Goal: Complete application form

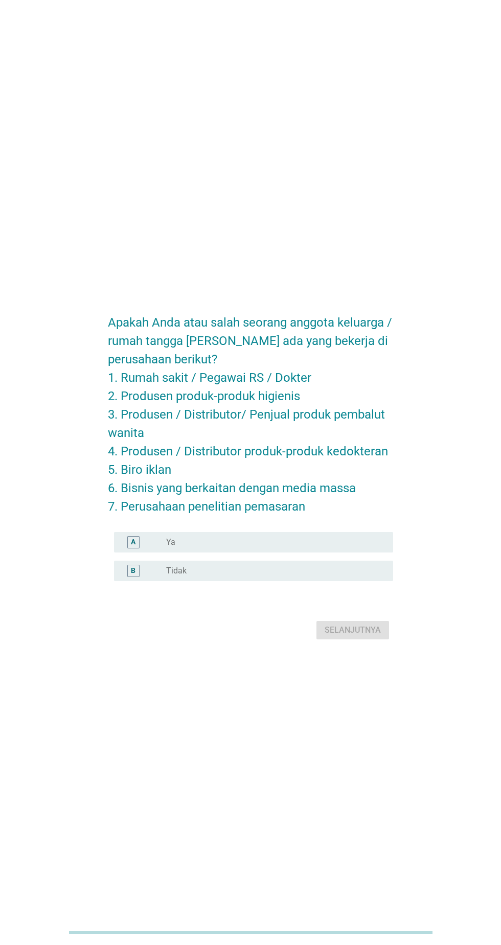
click at [251, 576] on div "radio_button_unchecked Tidak" at bounding box center [271, 571] width 211 height 10
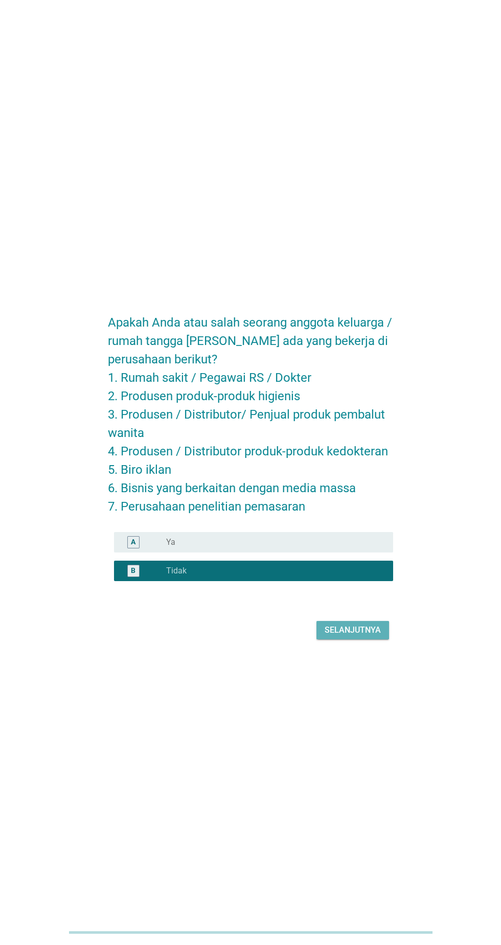
click at [374, 636] on div "Selanjutnya" at bounding box center [353, 630] width 56 height 12
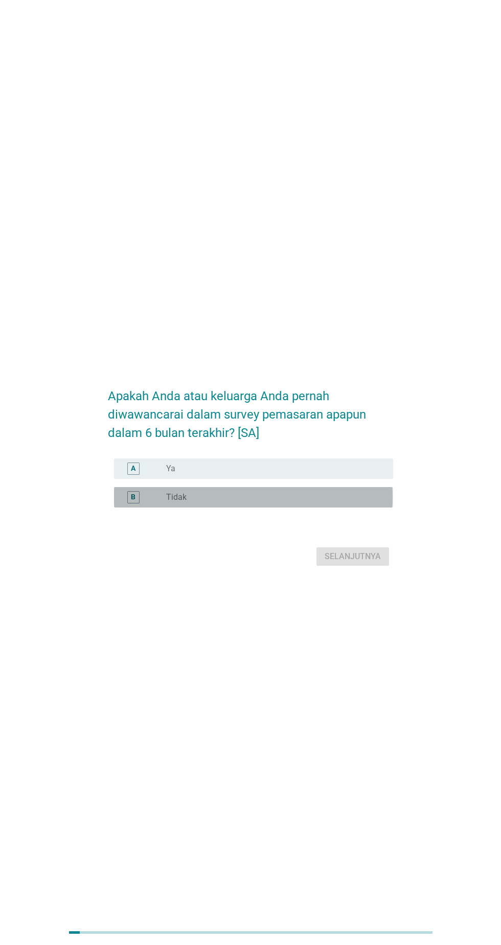
click at [280, 502] on div "radio_button_unchecked Tidak" at bounding box center [271, 497] width 211 height 10
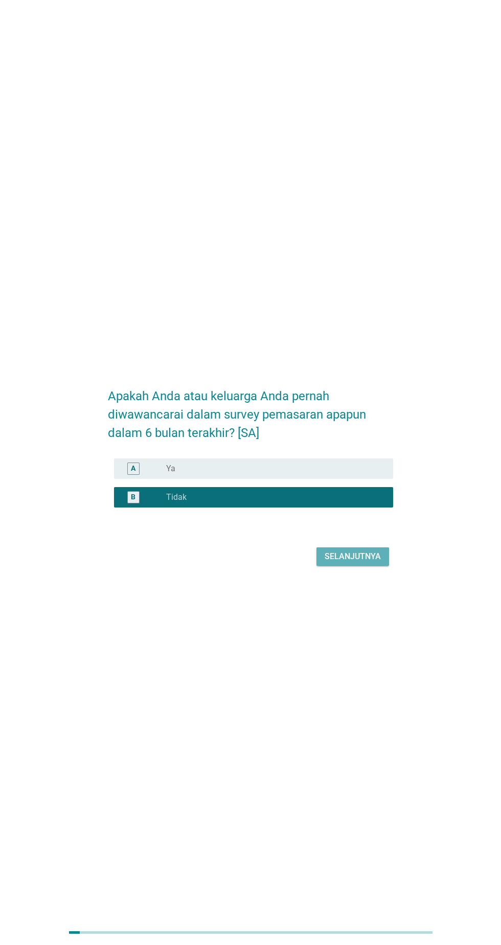
click at [372, 563] on div "Selanjutnya" at bounding box center [353, 557] width 56 height 12
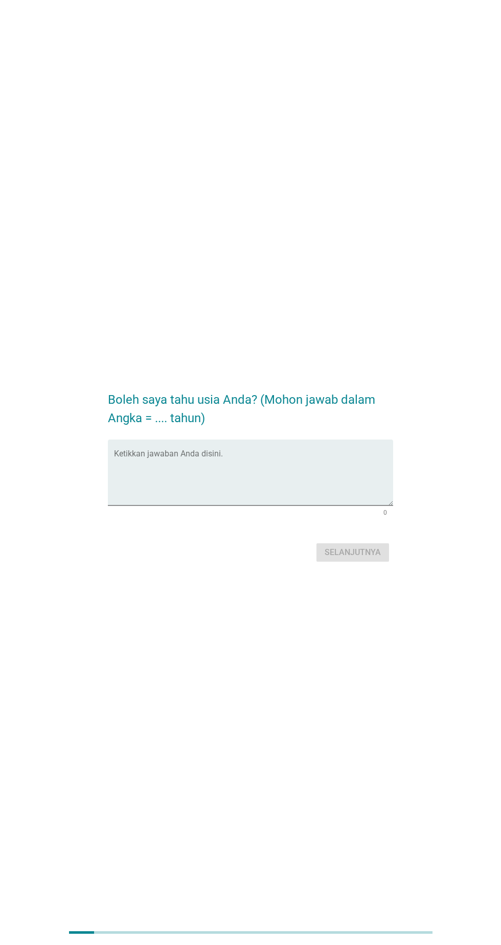
click at [261, 493] on textarea "Ketikkan jawaban Anda disini." at bounding box center [253, 479] width 279 height 54
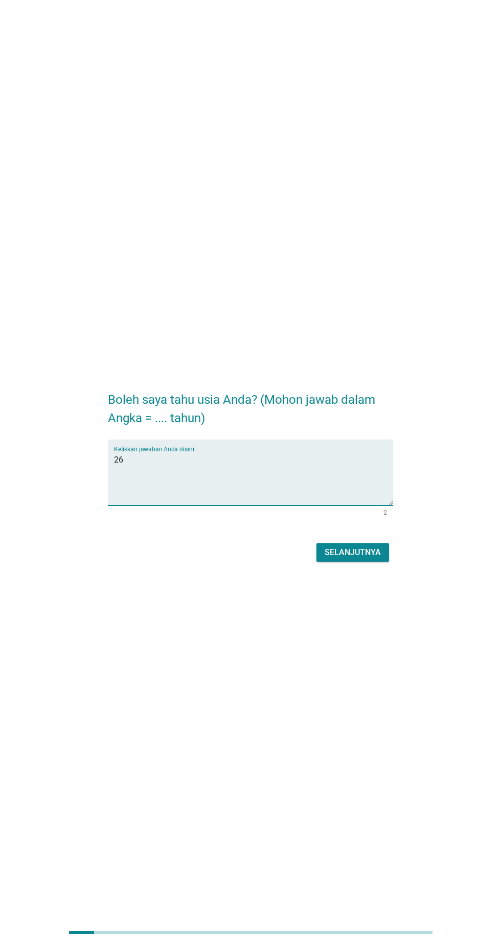
type textarea "26"
click at [368, 559] on div "Selanjutnya" at bounding box center [353, 552] width 56 height 12
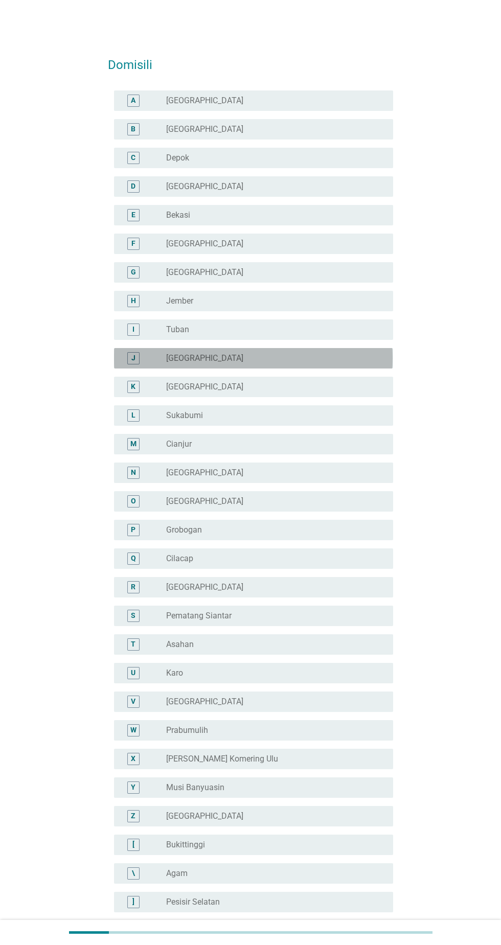
click at [264, 352] on div "radio_button_unchecked [GEOGRAPHIC_DATA]" at bounding box center [275, 358] width 219 height 12
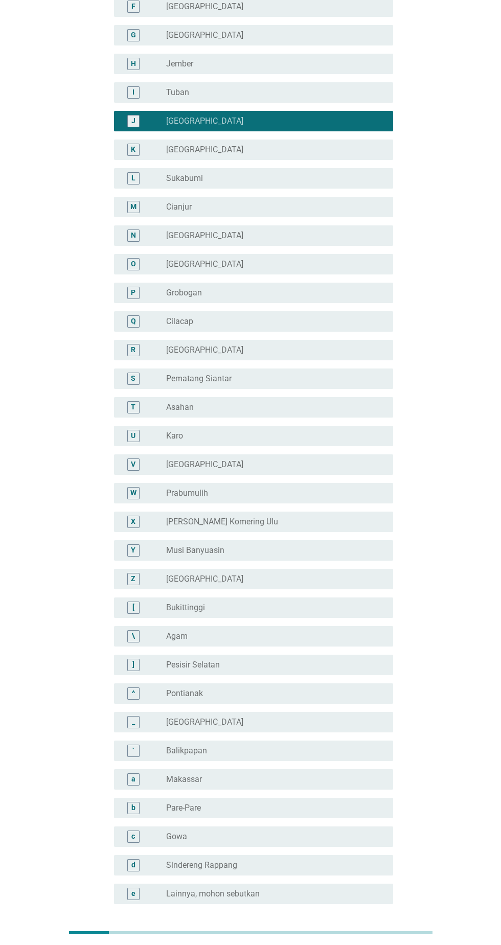
scroll to position [261, 0]
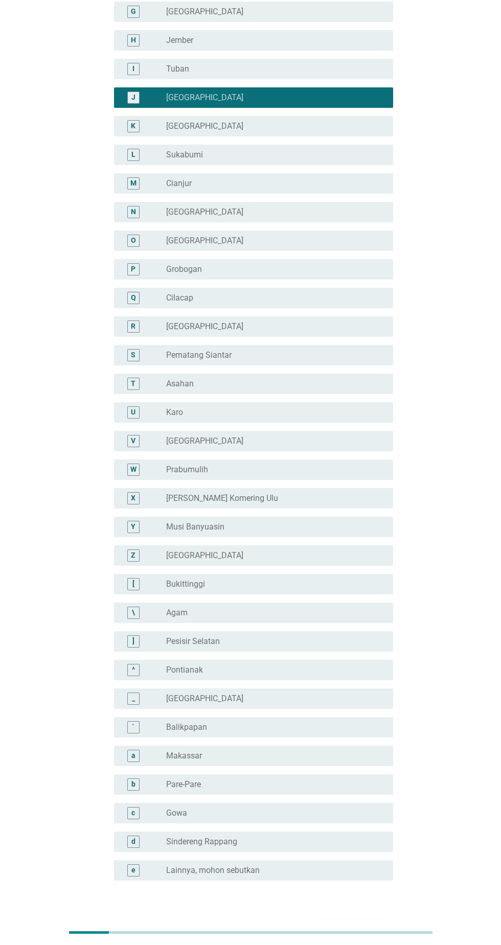
click at [374, 937] on button "Selanjutnya" at bounding box center [352, 930] width 73 height 18
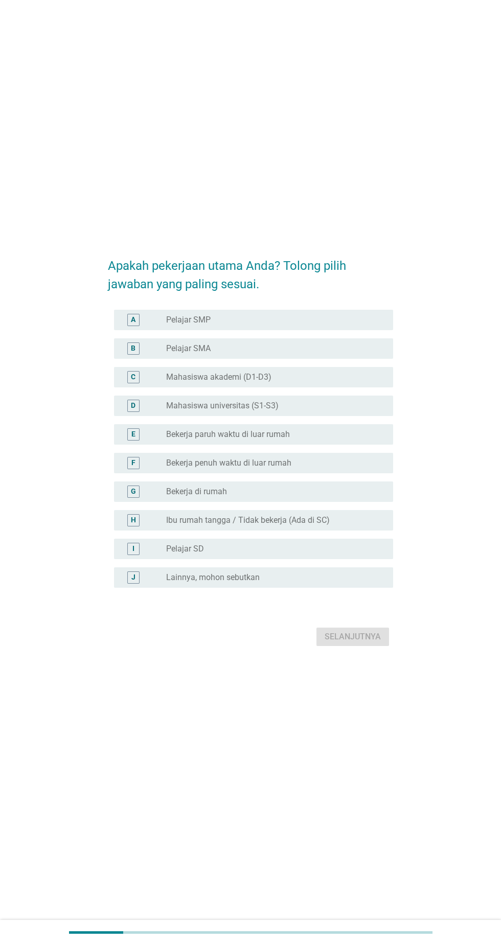
scroll to position [0, 0]
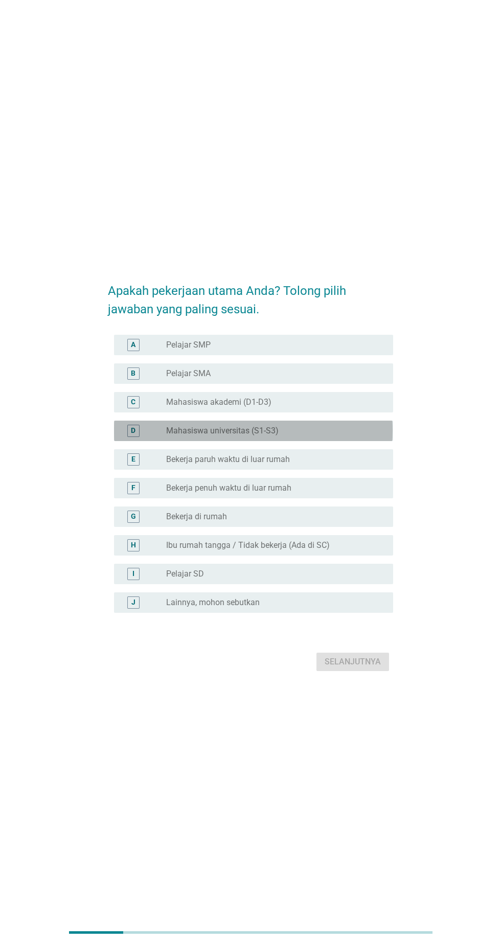
click at [322, 436] on div "radio_button_unchecked Mahasiswa universitas (S1-S3)" at bounding box center [271, 431] width 211 height 10
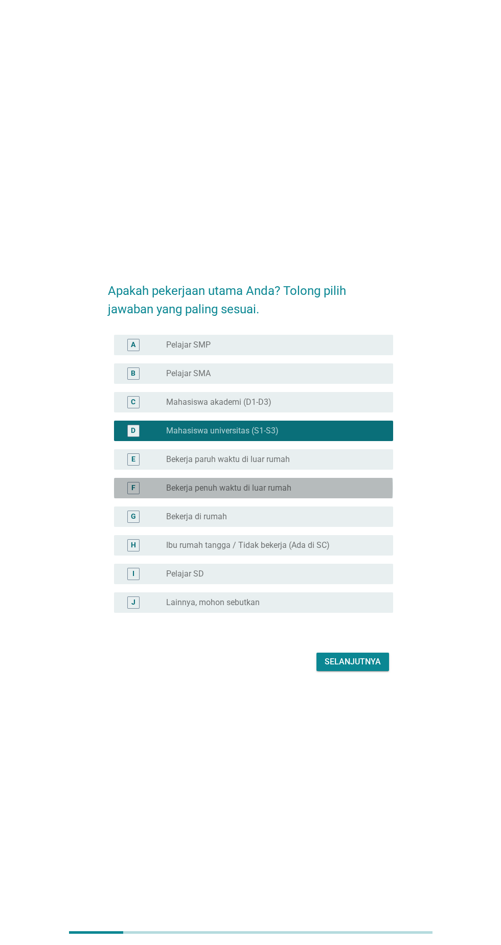
click at [327, 493] on div "radio_button_unchecked Bekerja penuh waktu di luar rumah" at bounding box center [271, 488] width 211 height 10
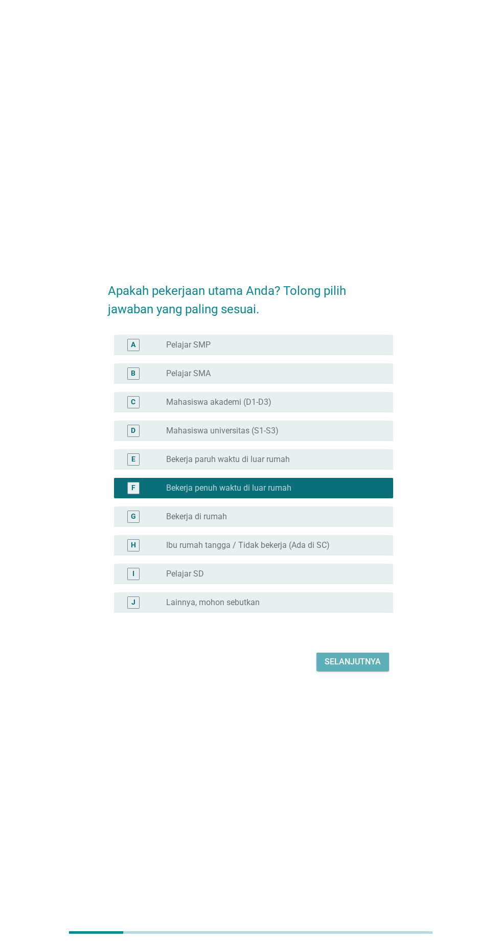
click at [366, 668] on div "Selanjutnya" at bounding box center [353, 662] width 56 height 12
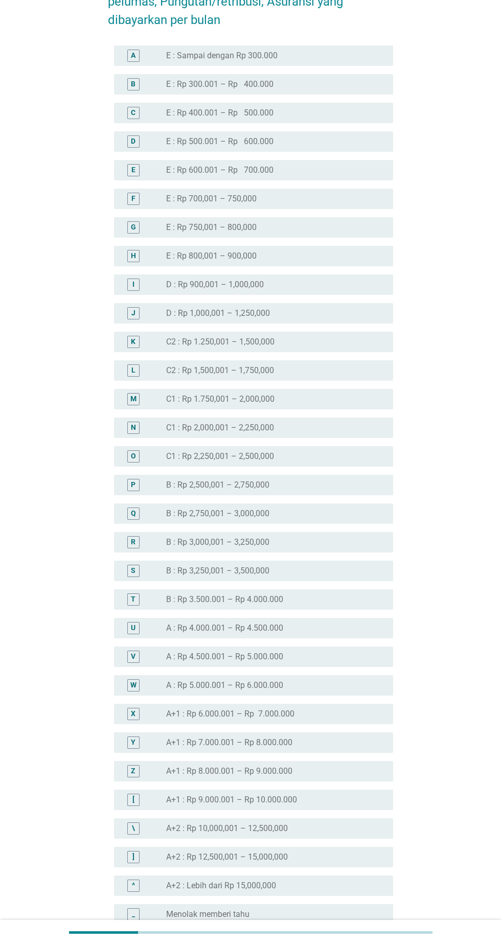
scroll to position [454, 0]
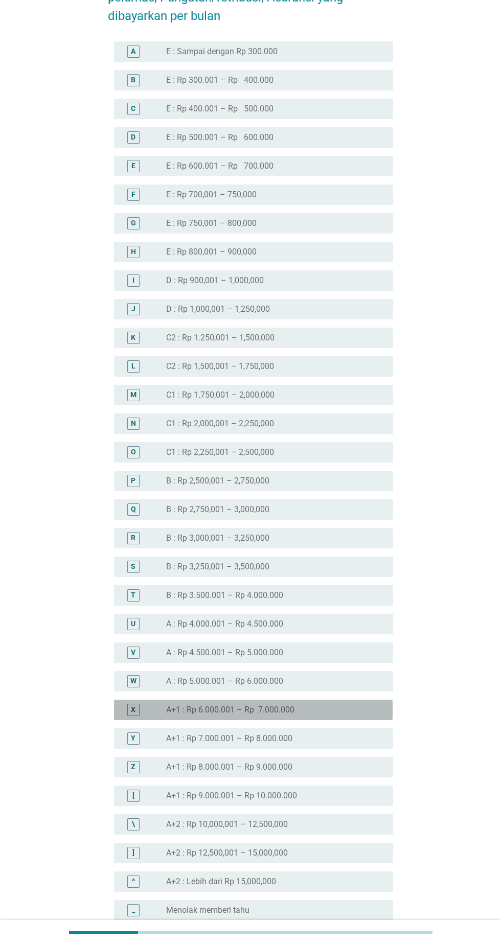
click at [325, 712] on div "radio_button_unchecked A+1 : Rp 6.000.001 – Rp 7.000.000" at bounding box center [271, 710] width 211 height 10
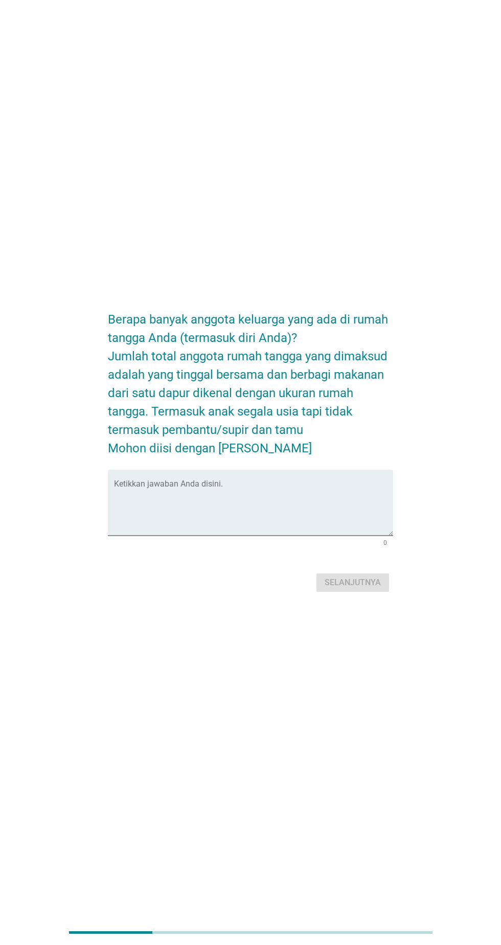
scroll to position [0, 0]
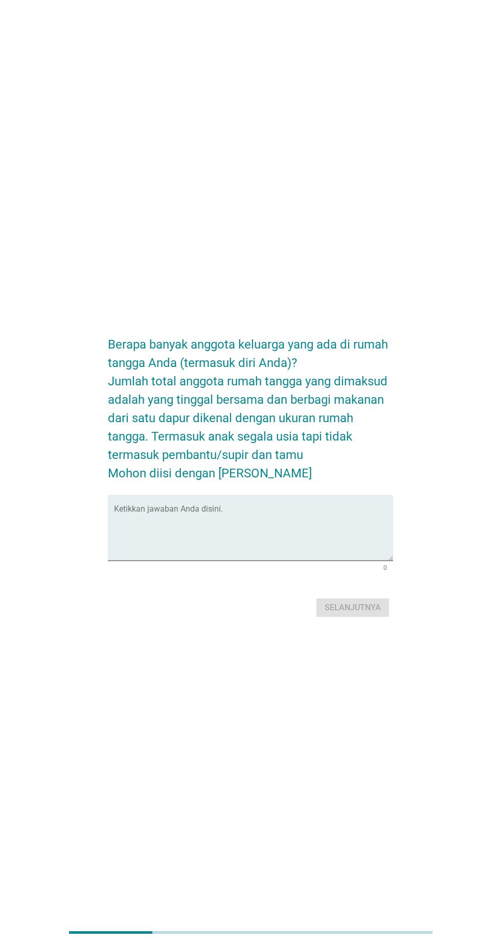
click at [247, 561] on textarea "Ketikkan jawaban Anda disini." at bounding box center [253, 534] width 279 height 54
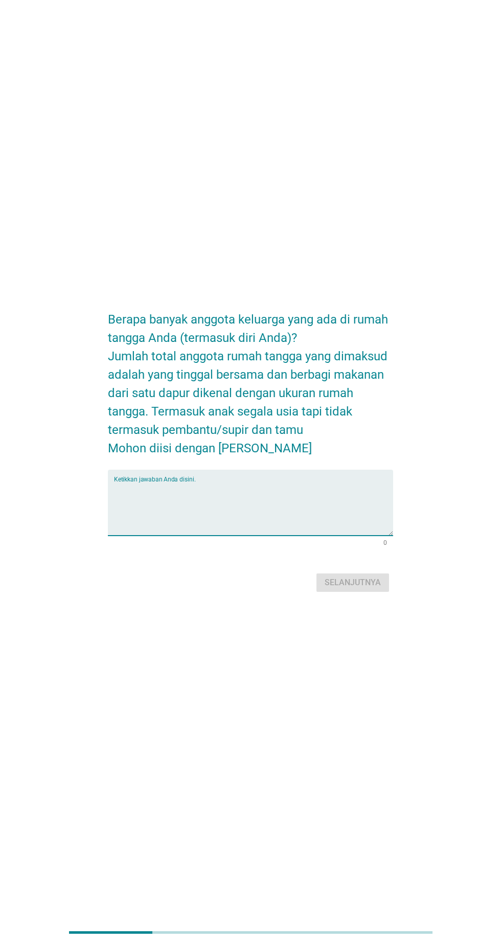
scroll to position [66, 0]
type textarea "3"
click at [372, 577] on div "Selanjutnya" at bounding box center [353, 583] width 56 height 12
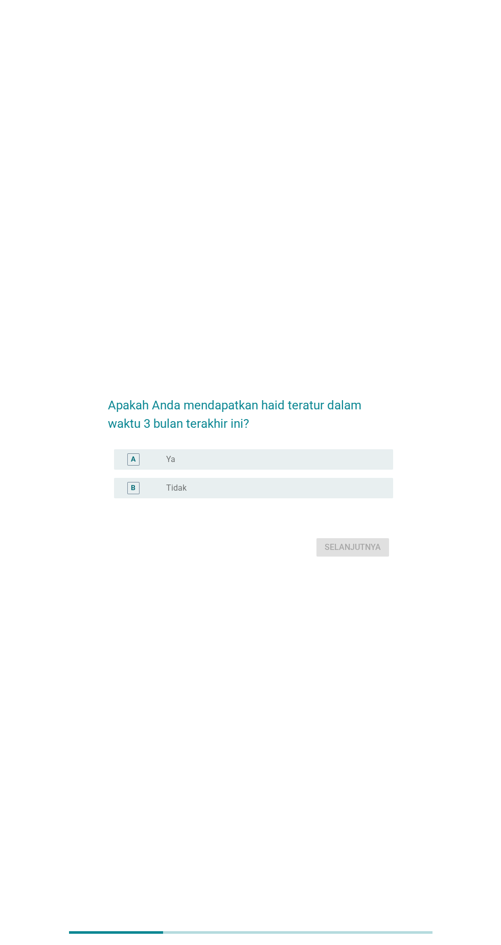
click at [166, 465] on label "Ya" at bounding box center [170, 459] width 9 height 10
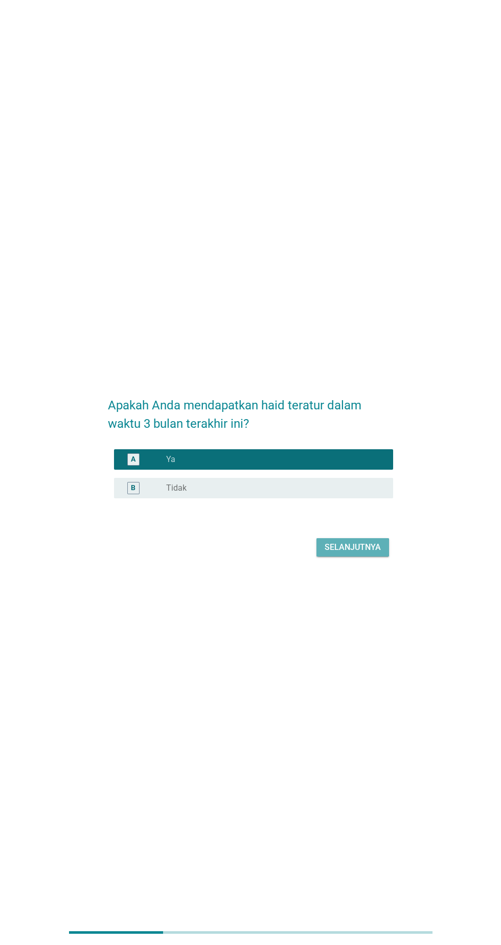
click at [363, 554] on div "Selanjutnya" at bounding box center [353, 547] width 56 height 12
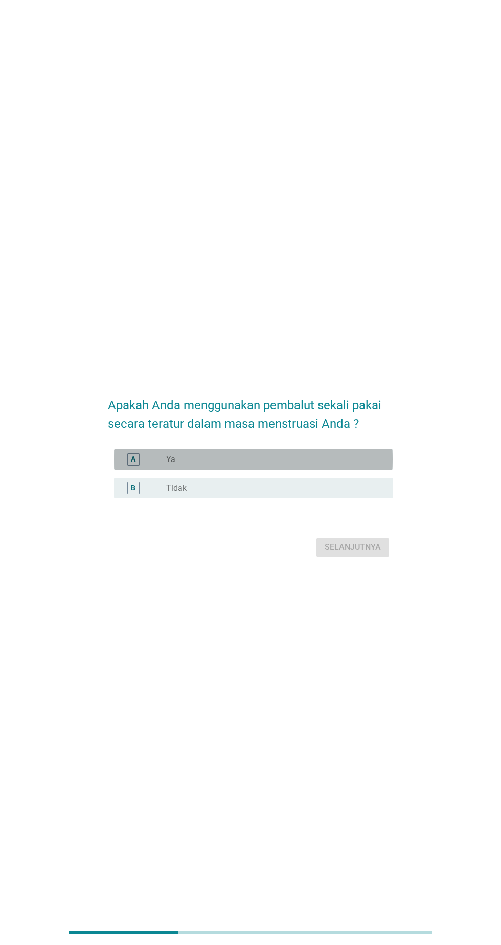
click at [285, 465] on div "radio_button_unchecked Ya" at bounding box center [271, 459] width 211 height 10
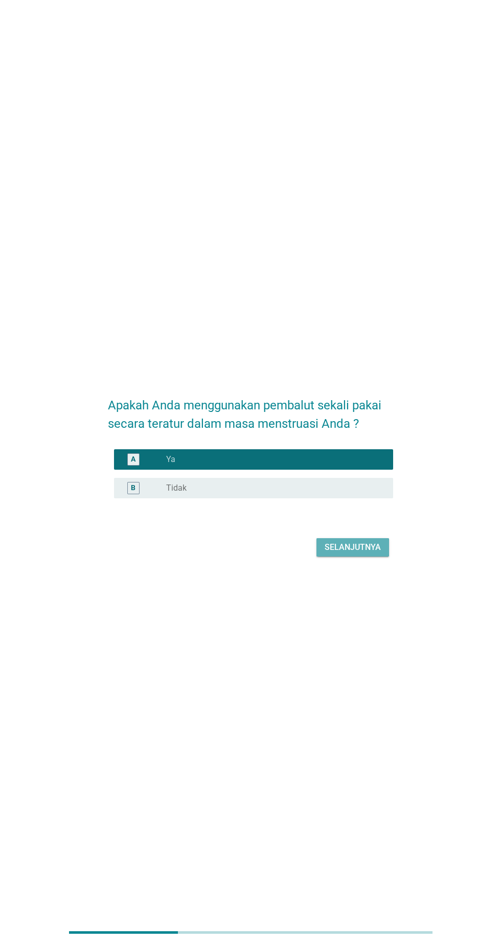
click at [358, 554] on div "Selanjutnya" at bounding box center [353, 547] width 56 height 12
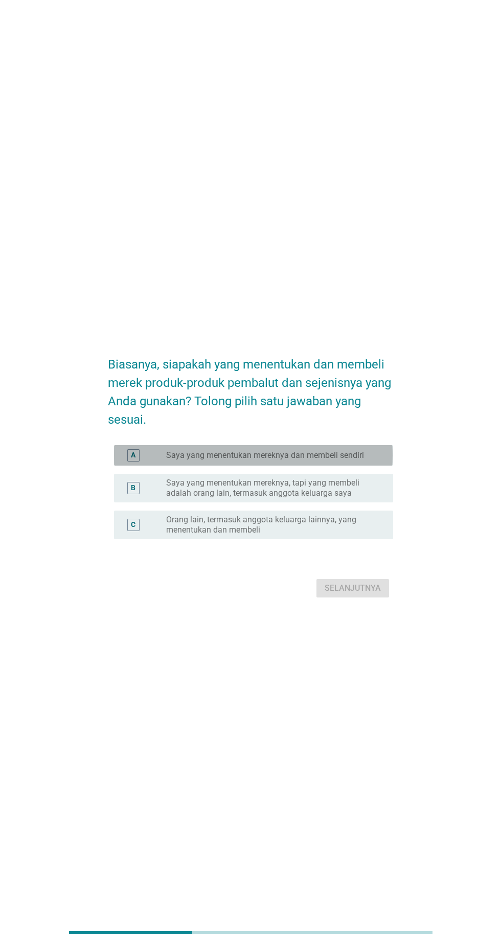
click at [355, 461] on label "Saya yang menentukan mereknya dan membeli sendiri" at bounding box center [265, 455] width 198 height 10
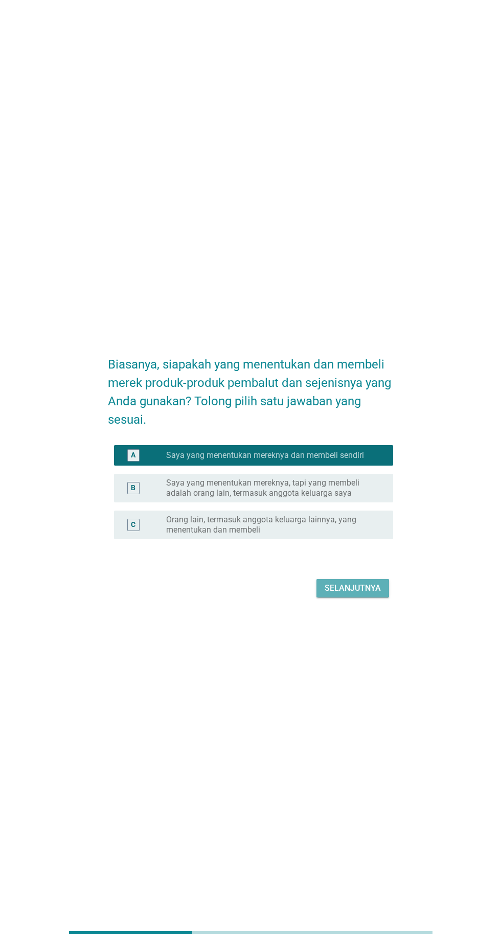
click at [367, 594] on div "Selanjutnya" at bounding box center [353, 588] width 56 height 12
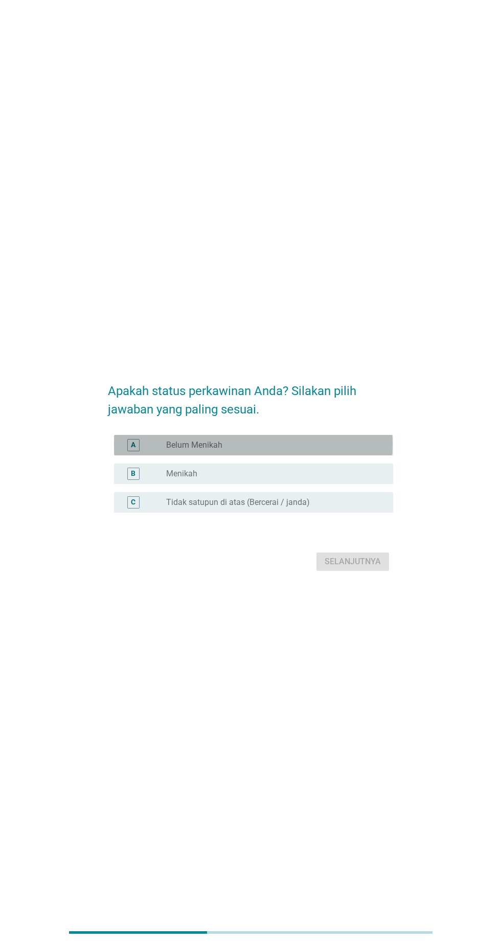
click at [333, 450] on div "radio_button_unchecked Belum Menikah" at bounding box center [271, 445] width 211 height 10
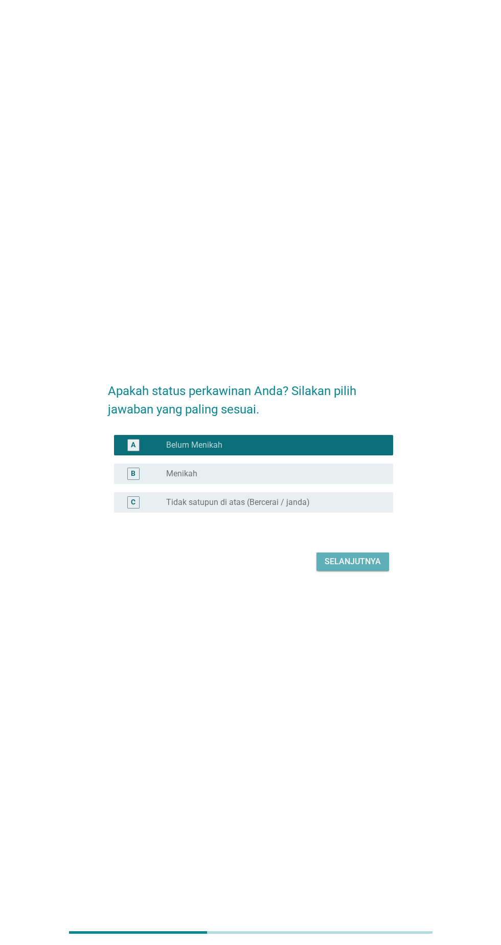
click at [371, 568] on div "Selanjutnya" at bounding box center [353, 562] width 56 height 12
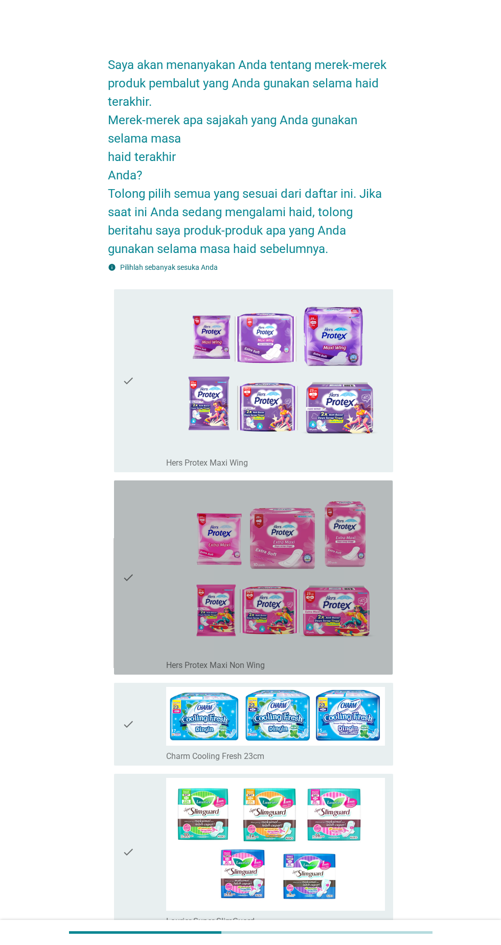
click at [123, 625] on icon "check" at bounding box center [128, 578] width 12 height 186
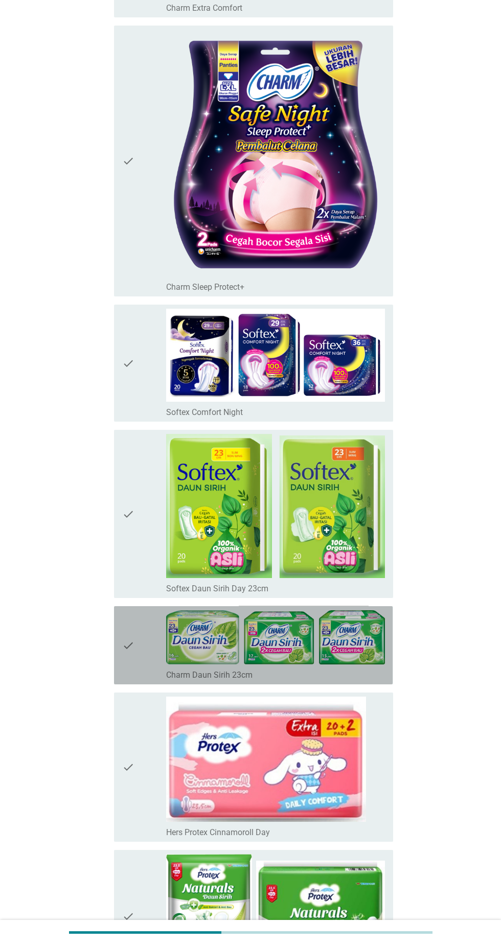
scroll to position [1164, 0]
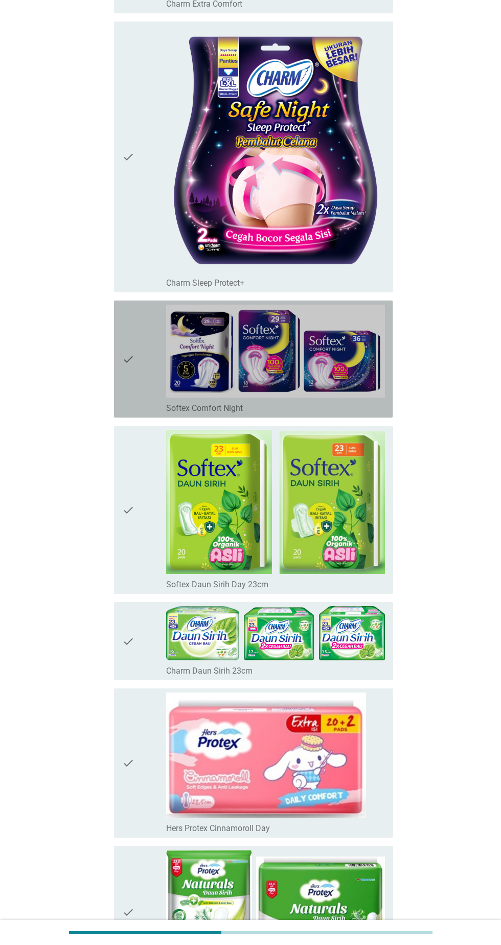
click at [138, 381] on div "check" at bounding box center [144, 359] width 44 height 109
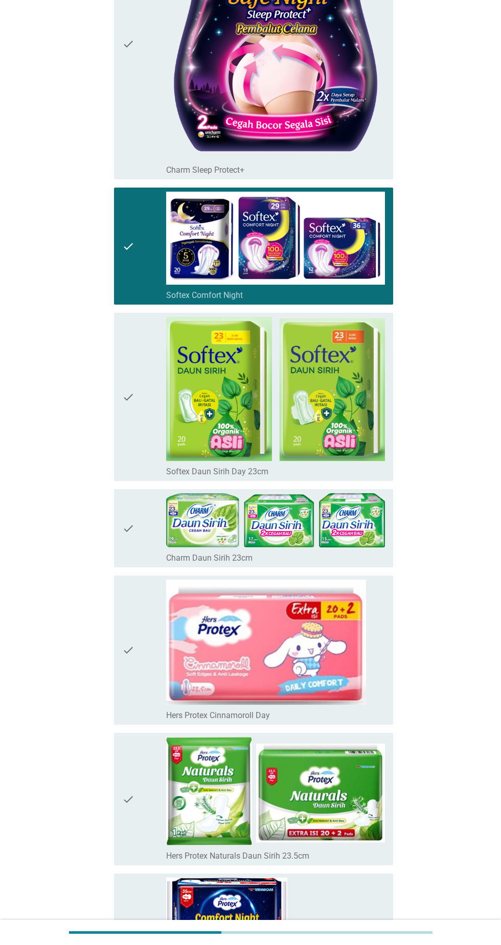
scroll to position [1273, 0]
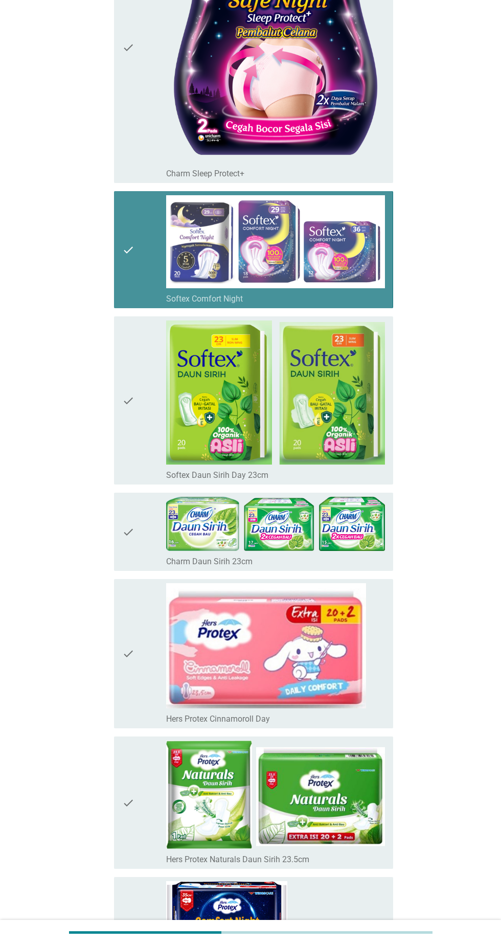
click at [143, 271] on div "check" at bounding box center [144, 249] width 44 height 109
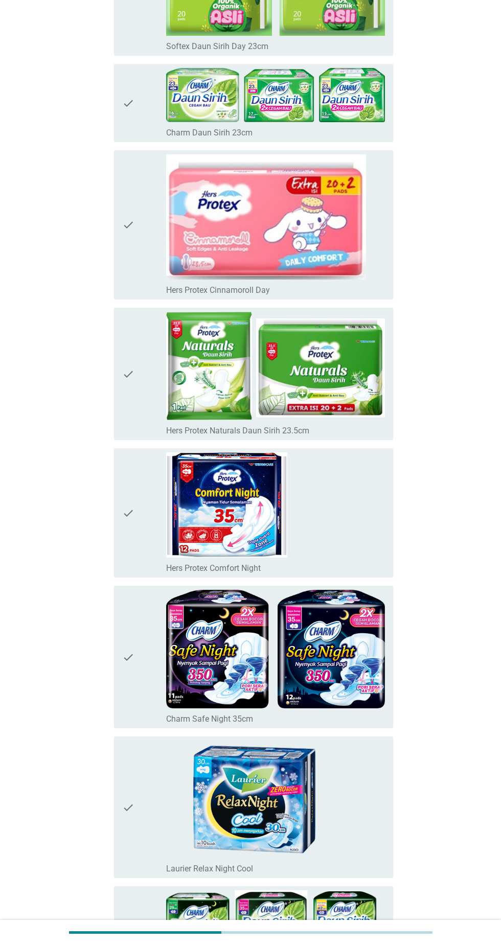
scroll to position [1728, 0]
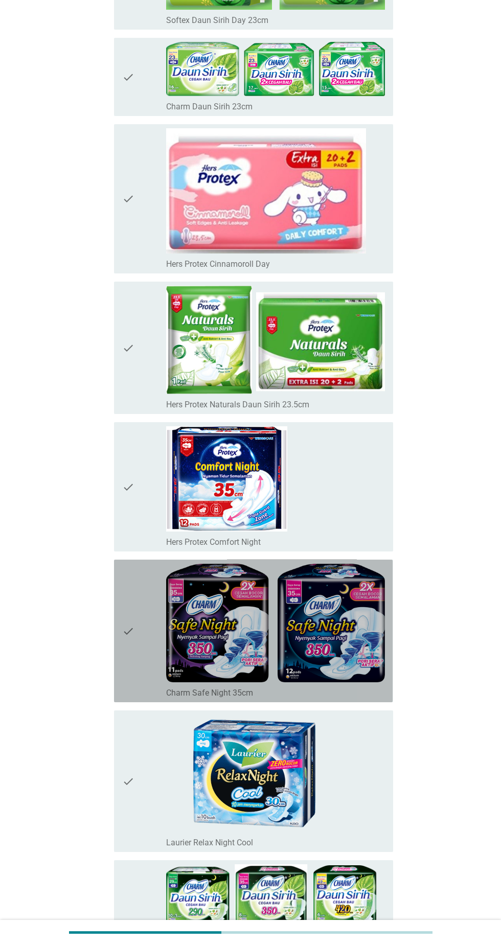
click at [133, 655] on icon "check" at bounding box center [128, 631] width 12 height 134
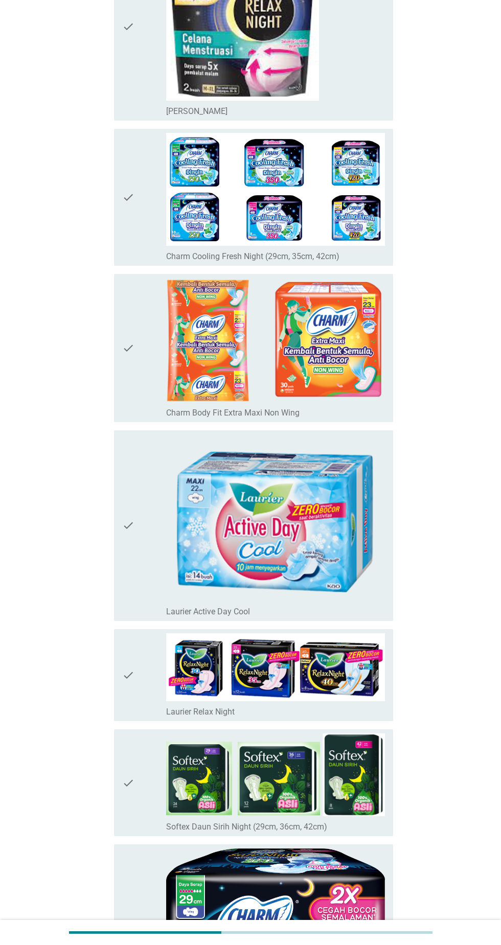
scroll to position [3193, 0]
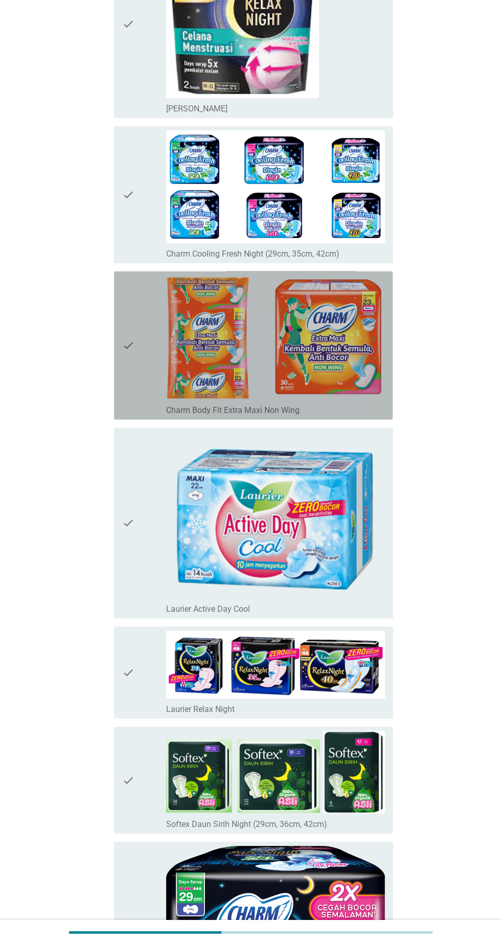
click at [133, 371] on icon "check" at bounding box center [128, 346] width 12 height 140
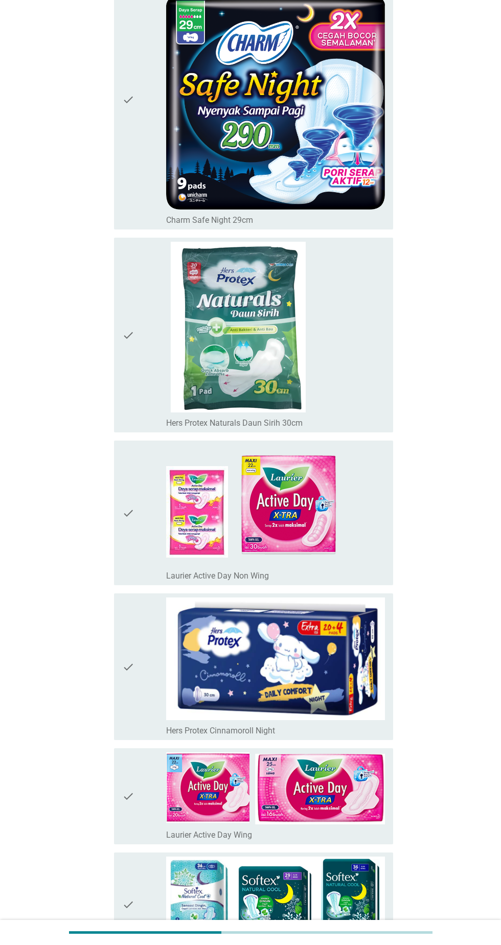
scroll to position [4085, 0]
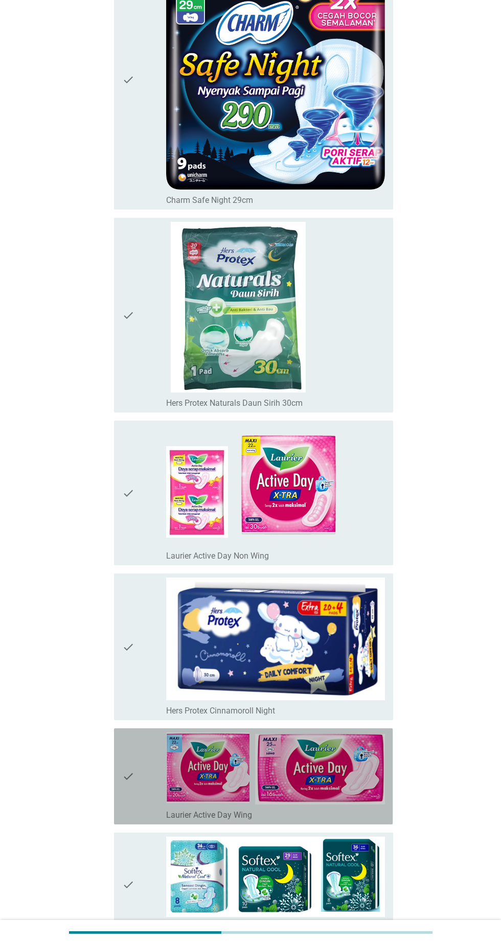
click at [128, 774] on icon "check" at bounding box center [128, 776] width 12 height 88
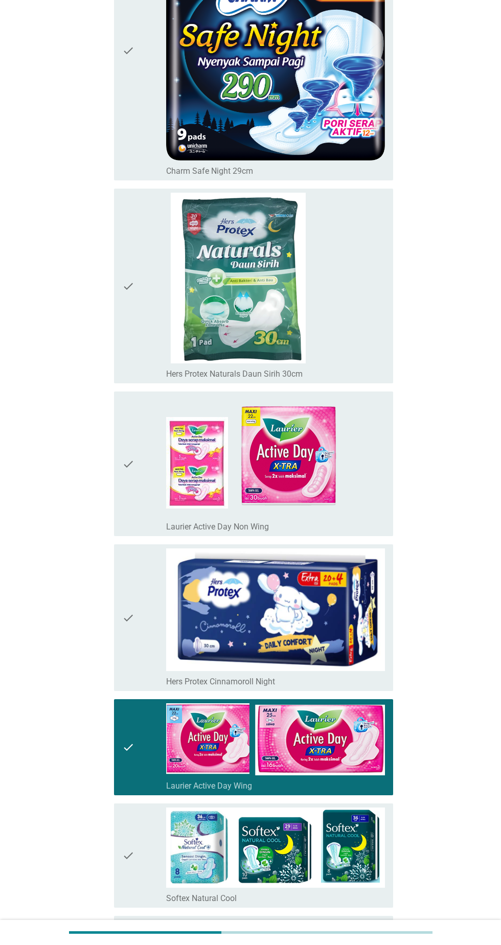
scroll to position [4157, 0]
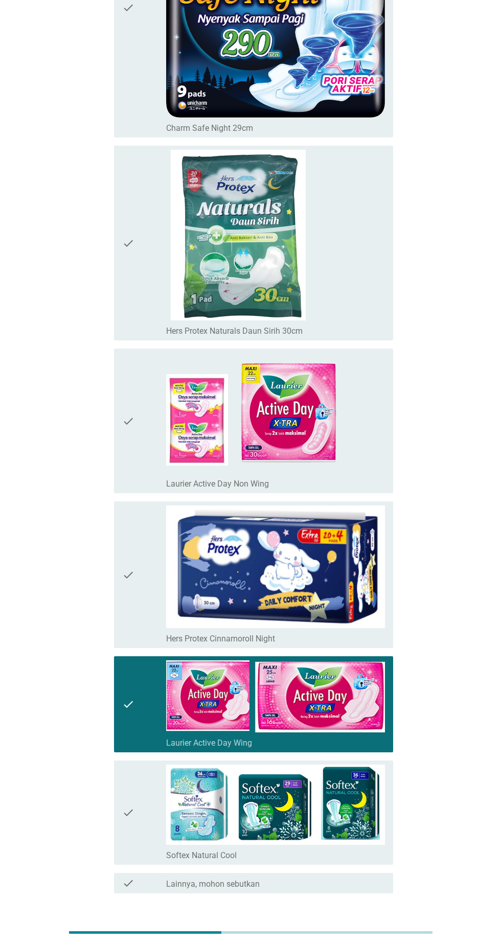
click at [368, 927] on div "Selanjutnya" at bounding box center [353, 930] width 56 height 12
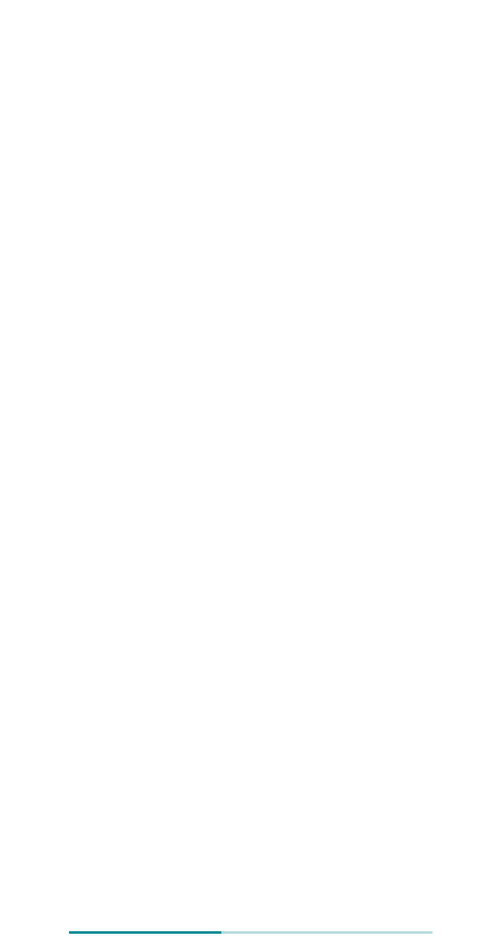
scroll to position [0, 0]
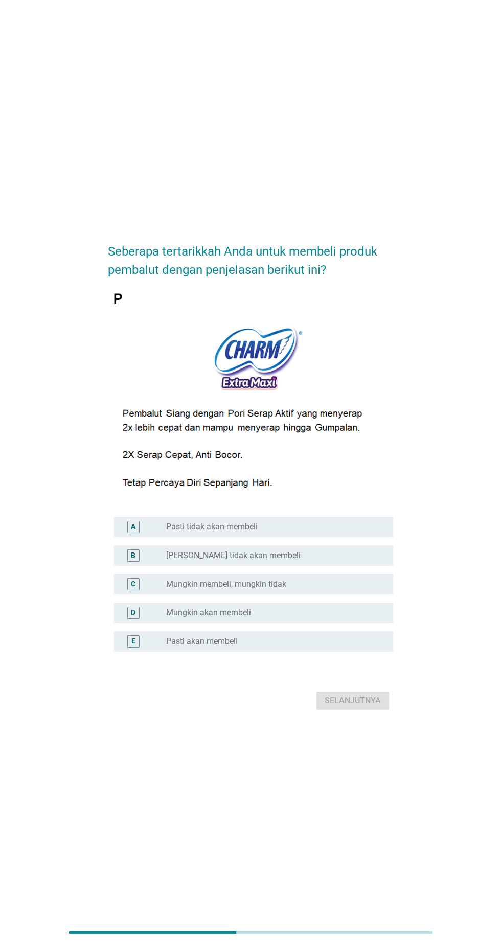
click at [290, 619] on div "radio_button_unchecked Mungkin akan membeli" at bounding box center [275, 613] width 219 height 12
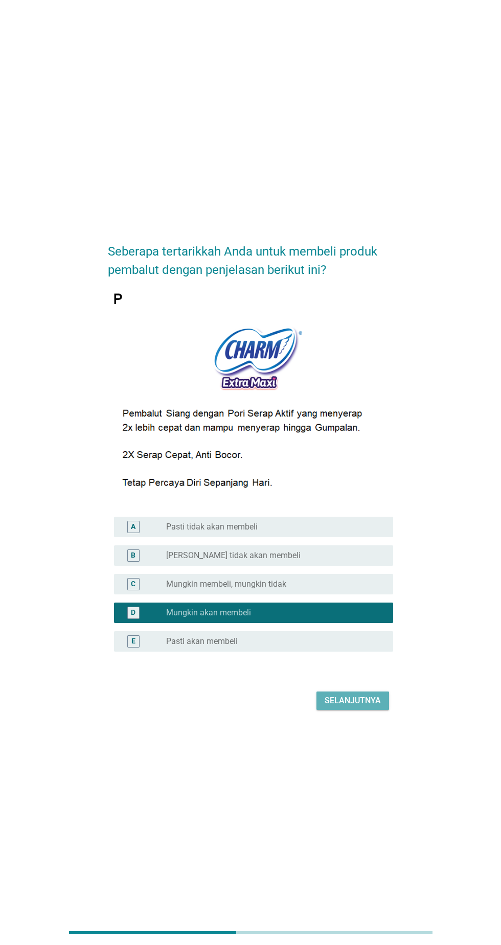
click at [387, 710] on button "Selanjutnya" at bounding box center [352, 701] width 73 height 18
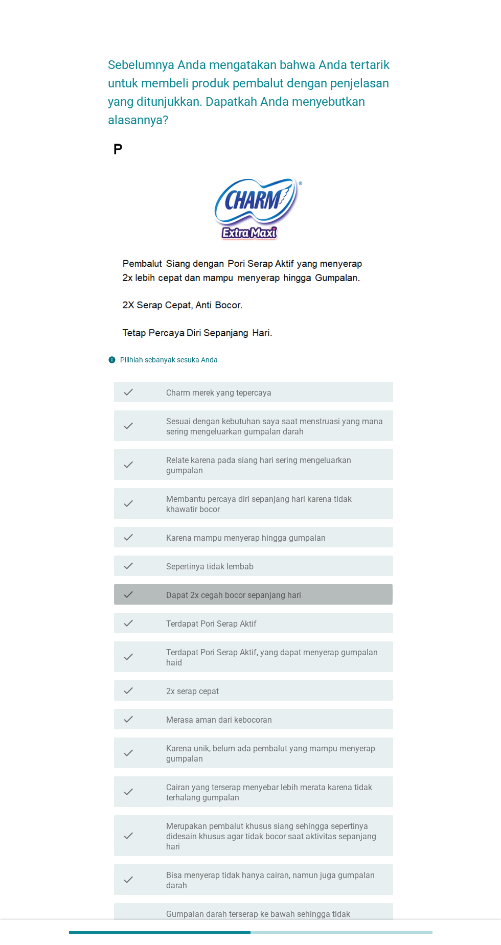
click at [300, 595] on label "Dapat 2x cegah bocor sepanjang hari" at bounding box center [233, 595] width 135 height 10
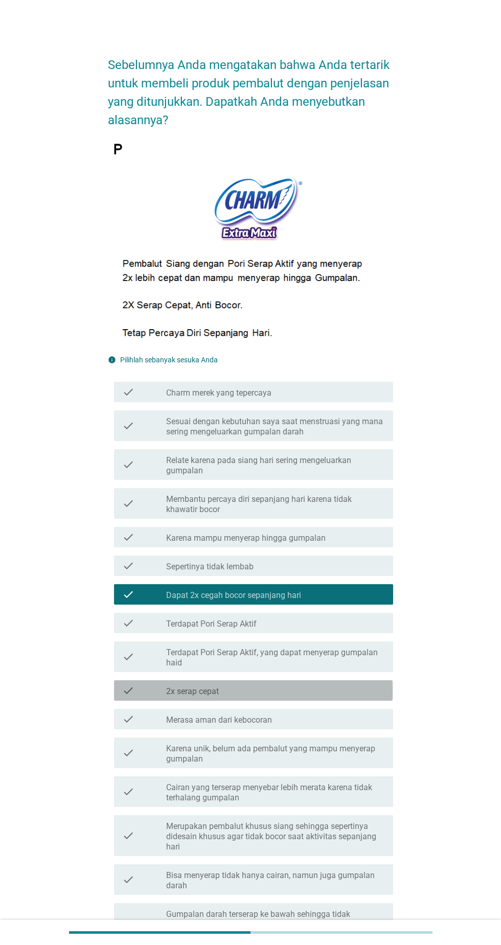
click at [289, 692] on div "check_box_outline_blank 2x serap cepat" at bounding box center [275, 690] width 219 height 12
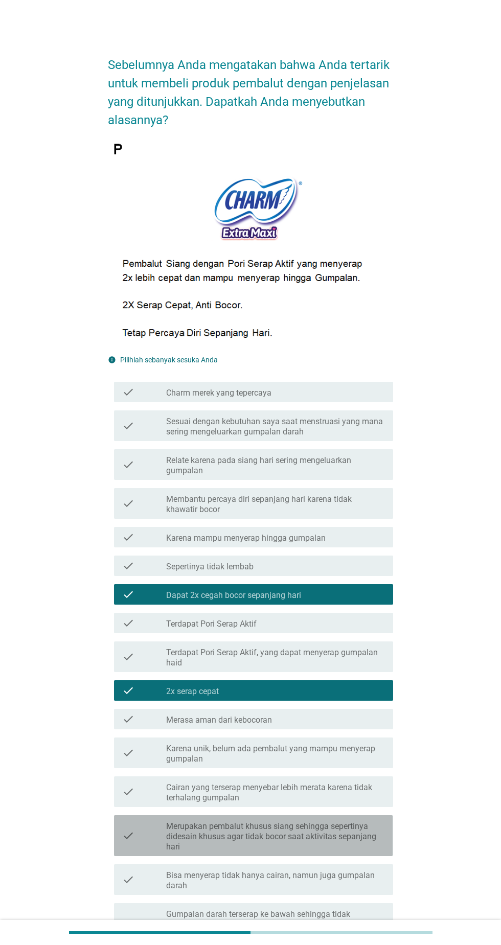
click at [261, 823] on label "Merupakan pembalut khusus siang sehingga sepertinya didesain khusus agar tidak …" at bounding box center [275, 836] width 219 height 31
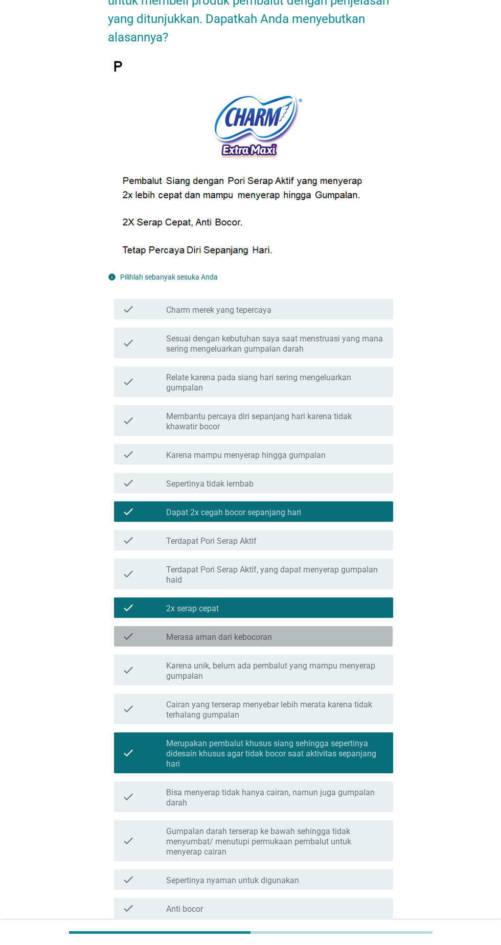
scroll to position [290, 0]
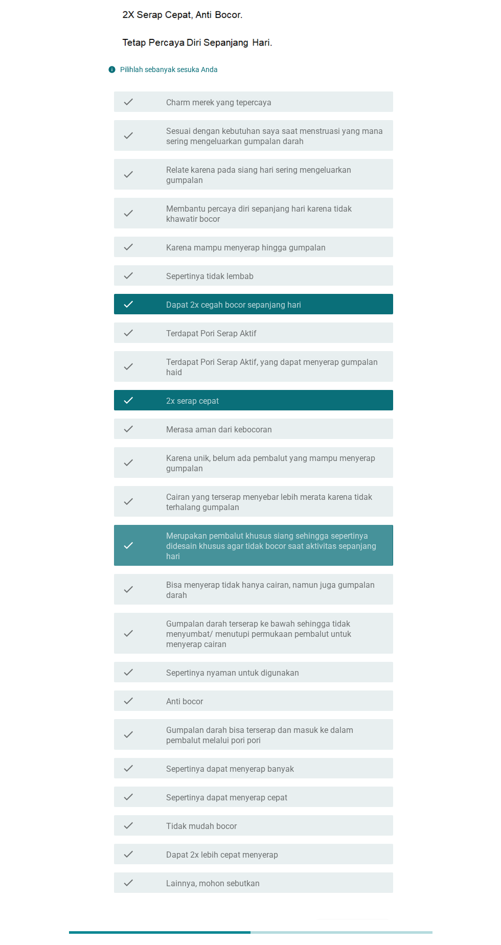
click at [348, 546] on label "Merupakan pembalut khusus siang sehingga sepertinya didesain khusus agar tidak …" at bounding box center [275, 546] width 219 height 31
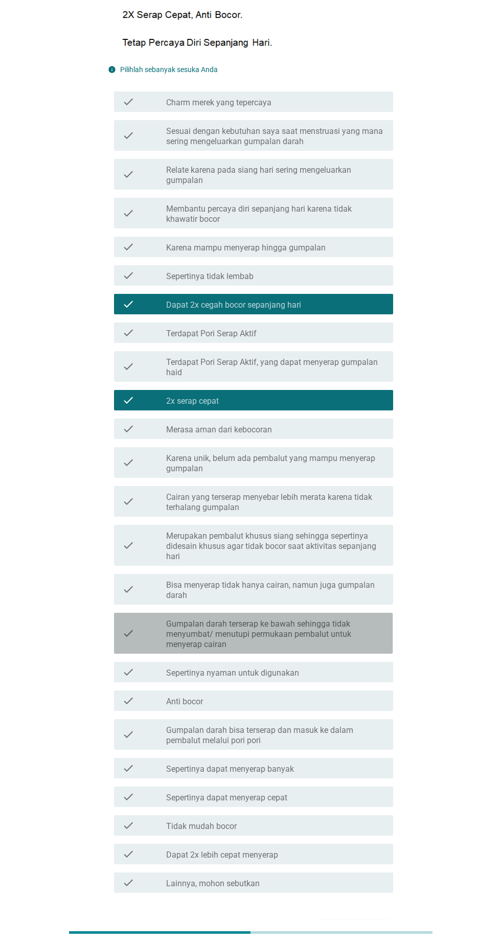
click at [345, 641] on label "Gumpalan darah terserap ke bawah sehingga tidak menyumbat/ menutupi permukaan p…" at bounding box center [275, 634] width 219 height 31
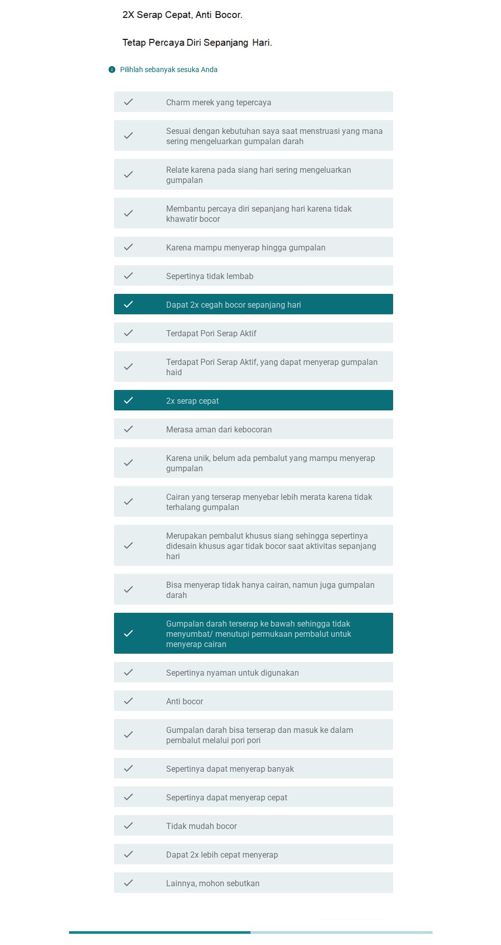
click at [362, 925] on div "Selanjutnya" at bounding box center [353, 930] width 56 height 12
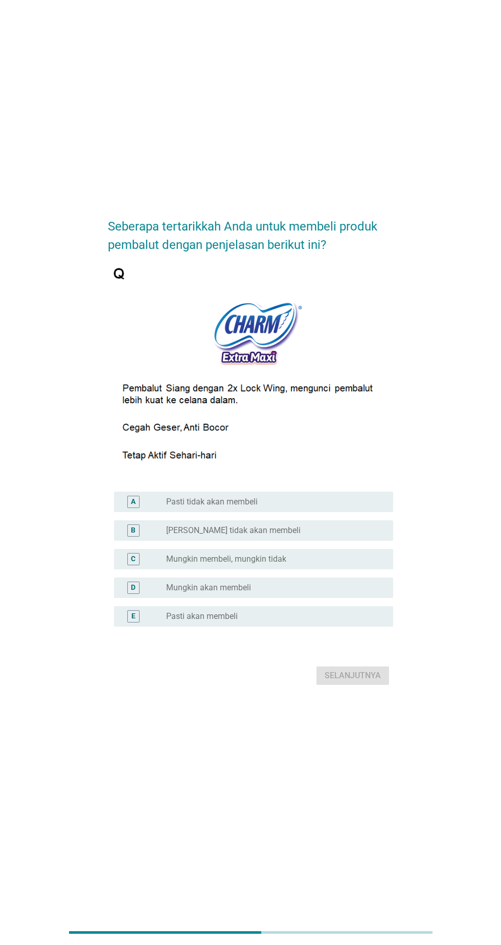
scroll to position [0, 0]
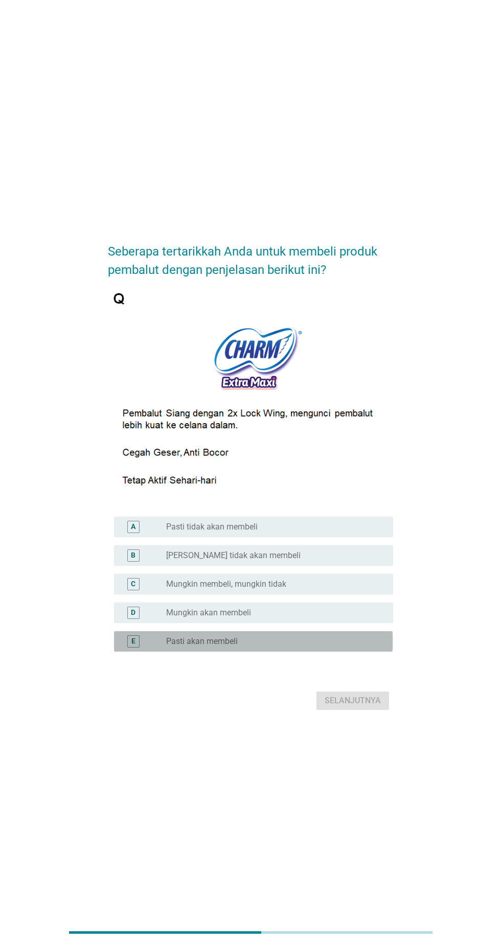
click at [290, 647] on div "radio_button_unchecked Pasti akan membeli" at bounding box center [271, 641] width 211 height 10
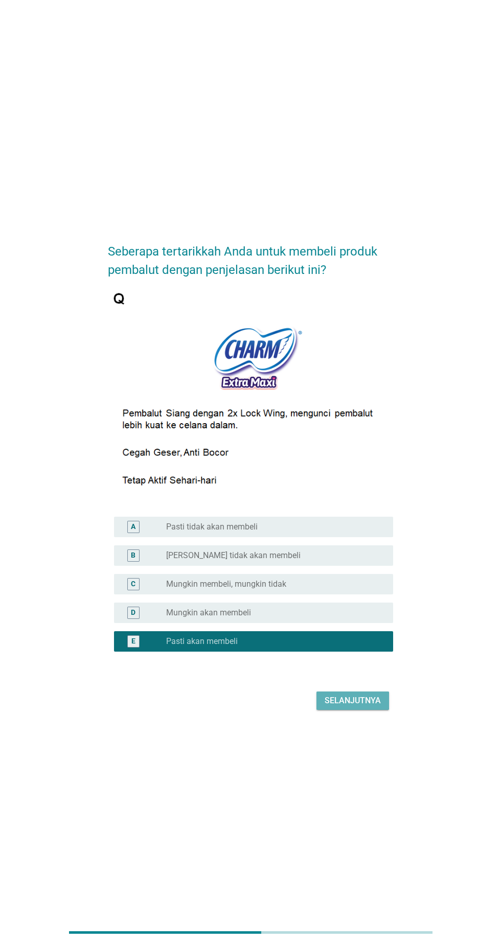
click at [372, 707] on div "Selanjutnya" at bounding box center [353, 701] width 56 height 12
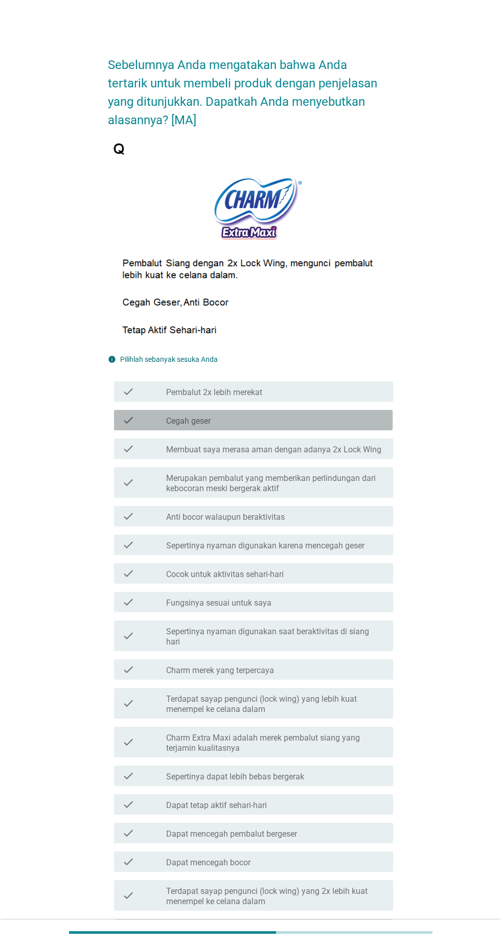
click at [309, 430] on div "check check_box_outline_blank Cegah geser" at bounding box center [253, 420] width 279 height 20
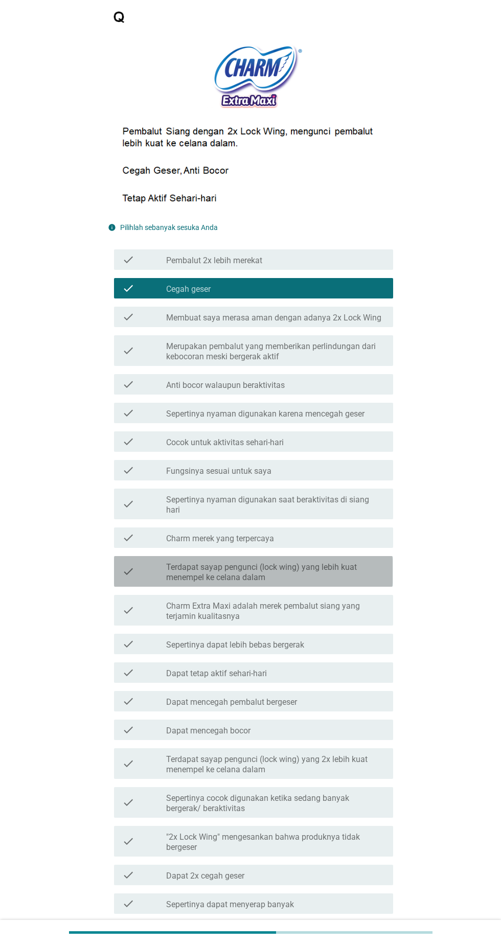
scroll to position [135, 0]
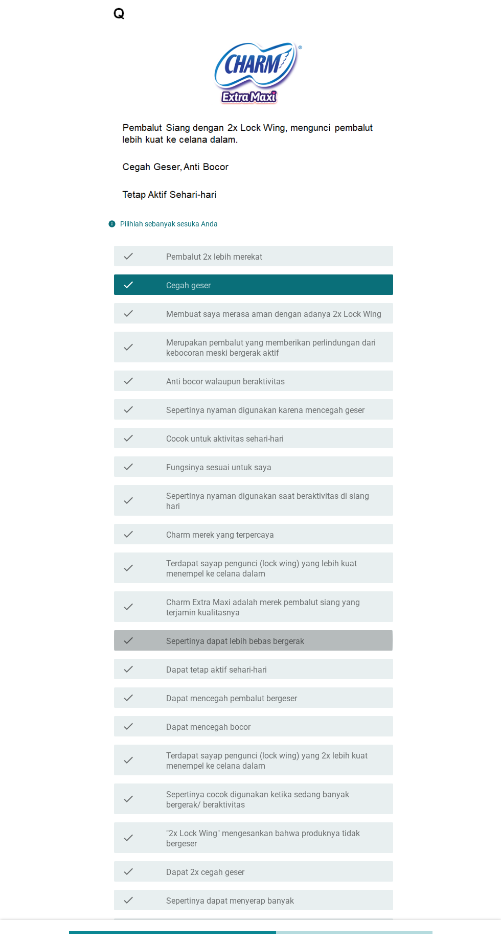
click at [338, 634] on div "check_box_outline_blank Sepertinya dapat lebih bebas bergerak" at bounding box center [275, 640] width 219 height 12
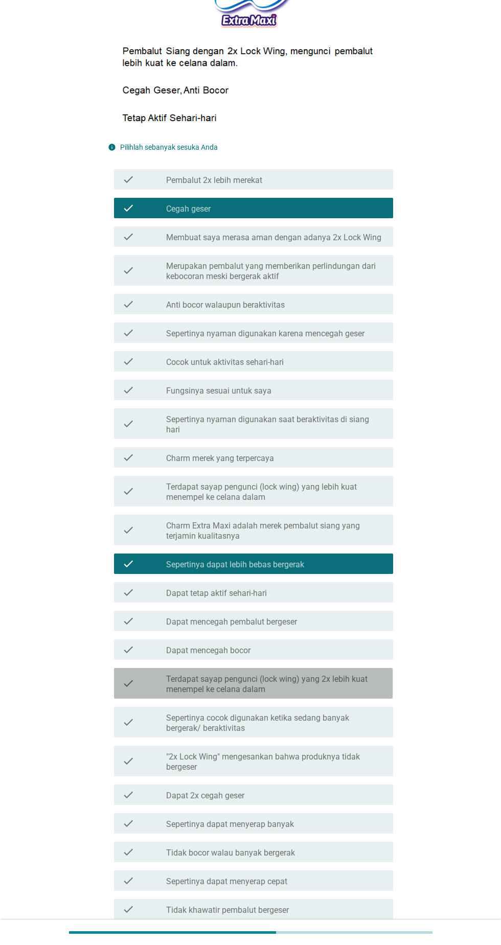
scroll to position [286, 0]
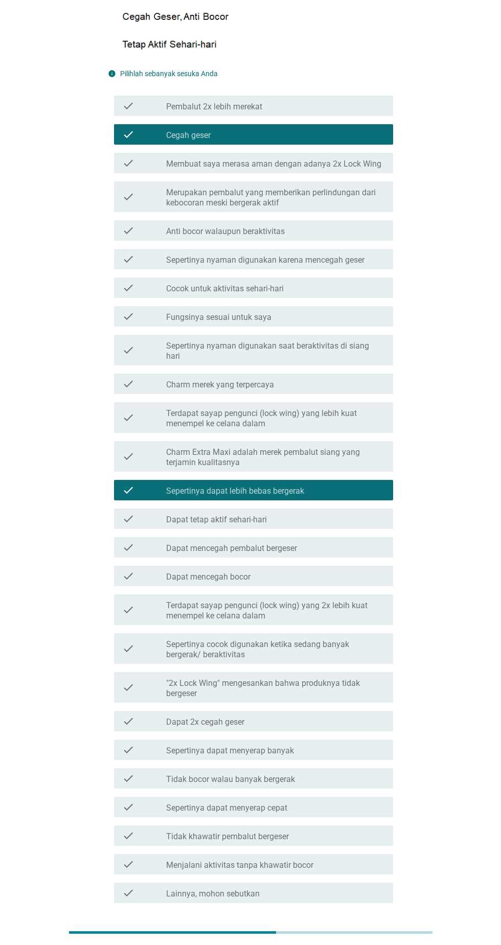
click at [377, 934] on div "Selanjutnya" at bounding box center [353, 940] width 56 height 12
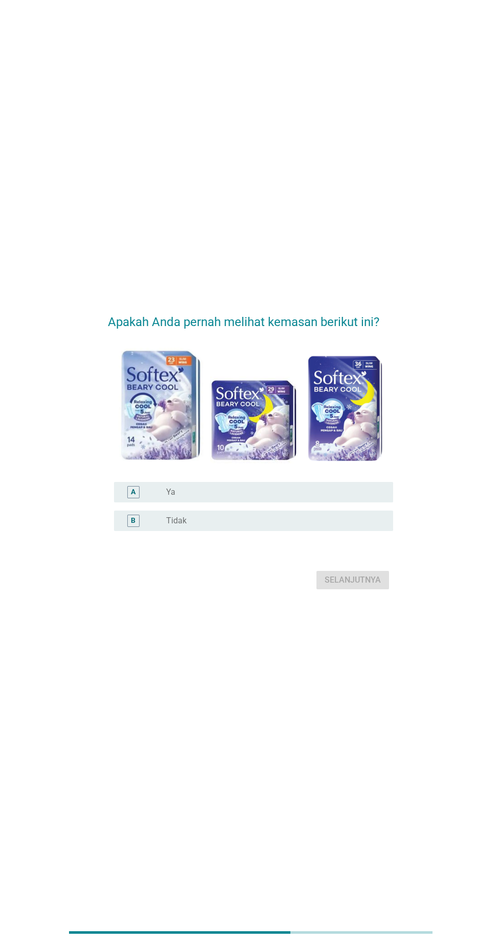
scroll to position [0, 0]
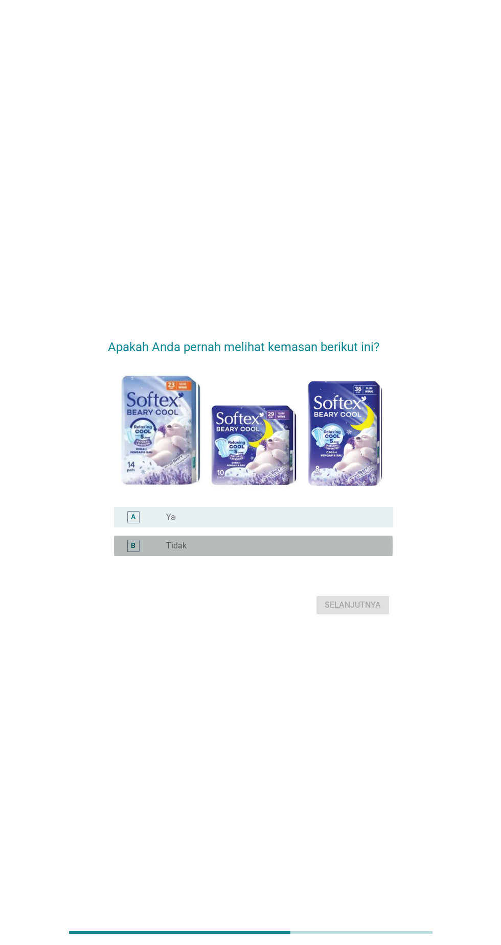
click at [293, 552] on div "radio_button_unchecked Tidak" at bounding box center [275, 546] width 219 height 12
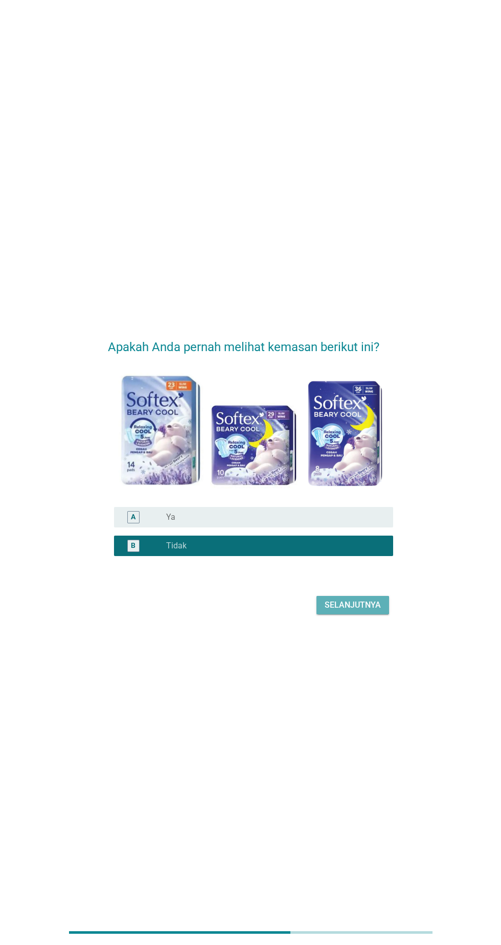
click at [374, 611] on div "Selanjutnya" at bounding box center [353, 605] width 56 height 12
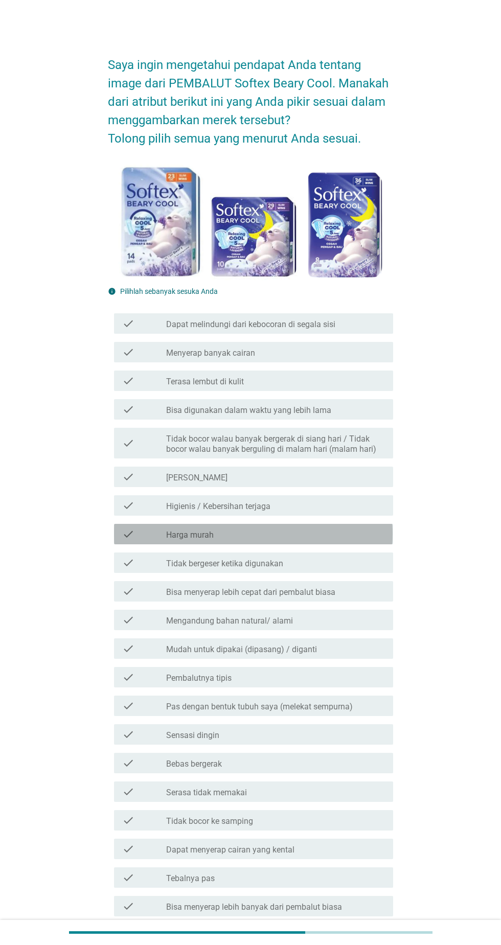
click at [317, 535] on div "check_box_outline_blank Harga murah" at bounding box center [275, 534] width 219 height 12
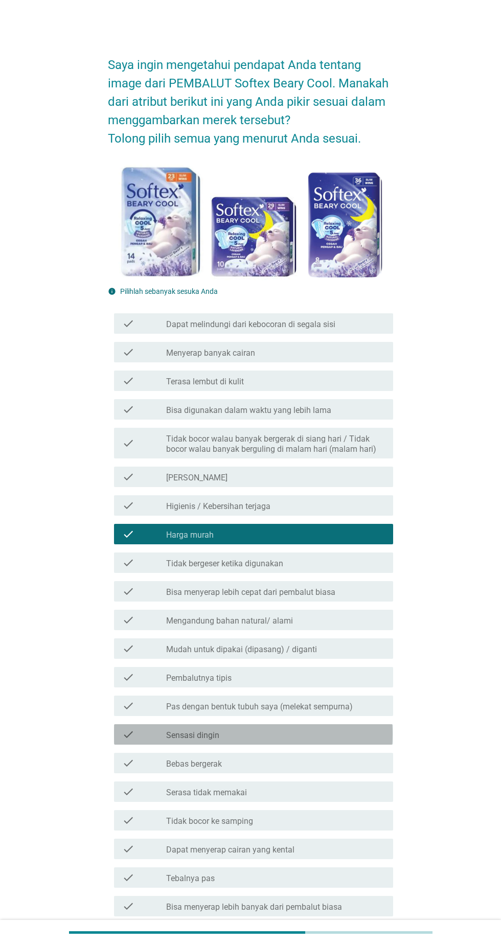
click at [296, 729] on div "check_box_outline_blank Sensasi dingin" at bounding box center [275, 734] width 219 height 12
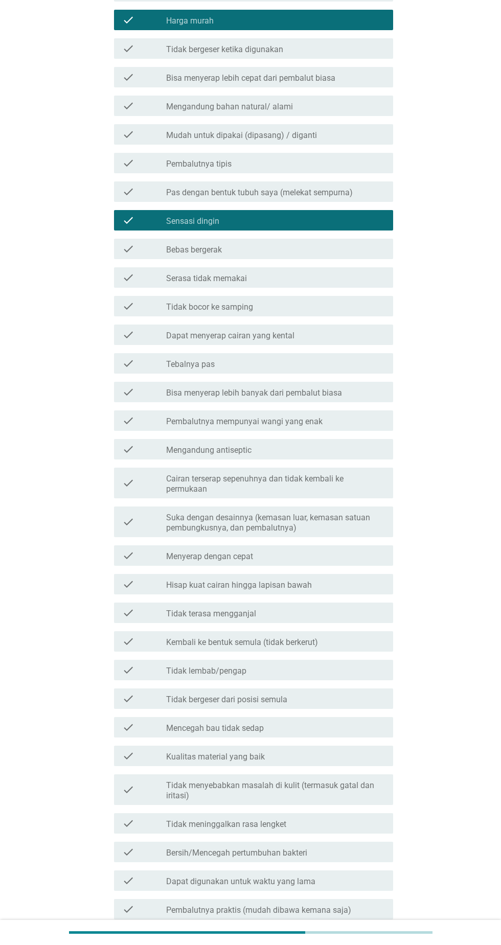
scroll to position [627, 0]
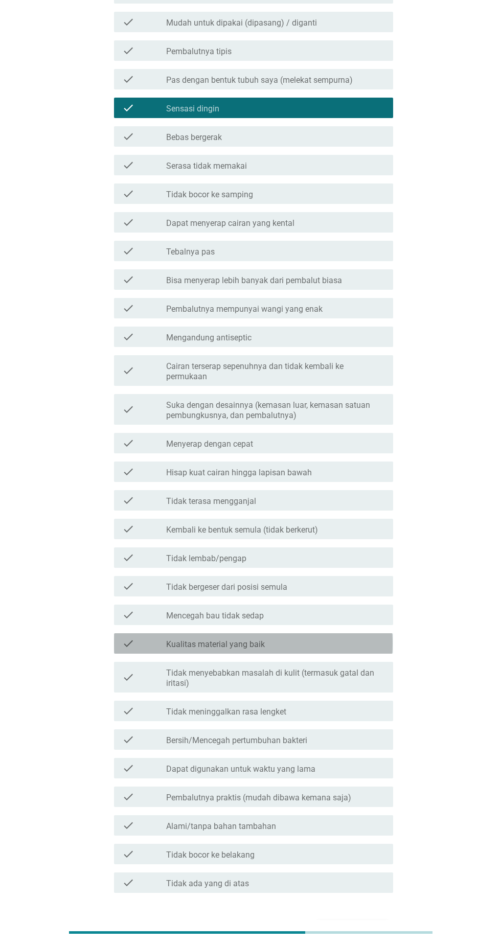
click at [304, 648] on div "check_box_outline_blank Kualitas material yang baik" at bounding box center [275, 643] width 219 height 12
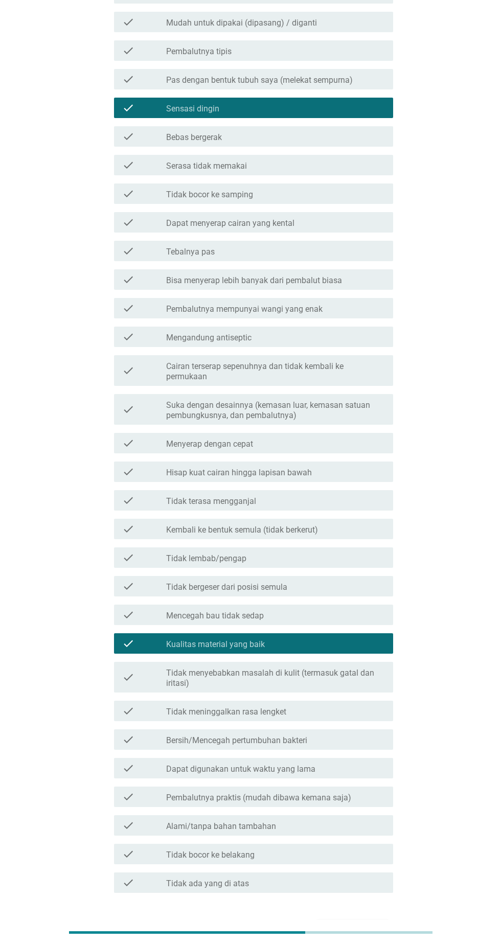
click at [386, 922] on button "Selanjutnya" at bounding box center [352, 930] width 73 height 18
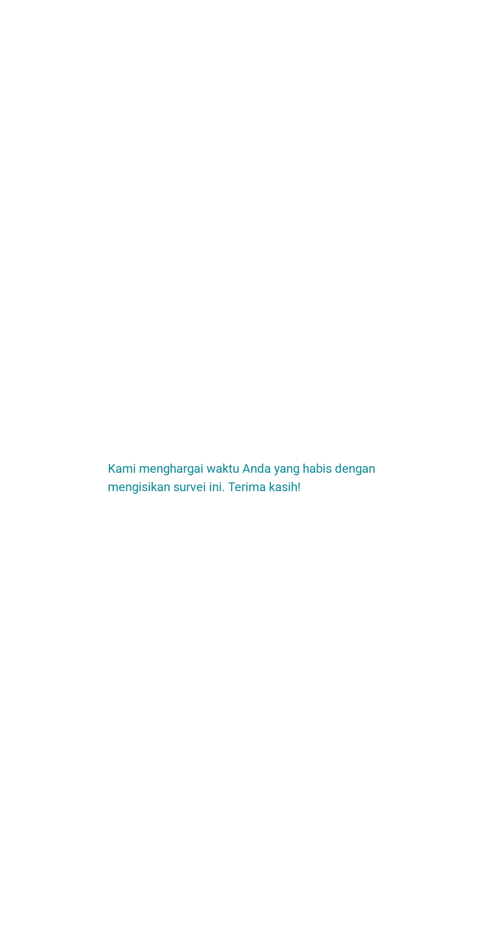
scroll to position [0, 0]
